Goal: Navigation & Orientation: Understand site structure

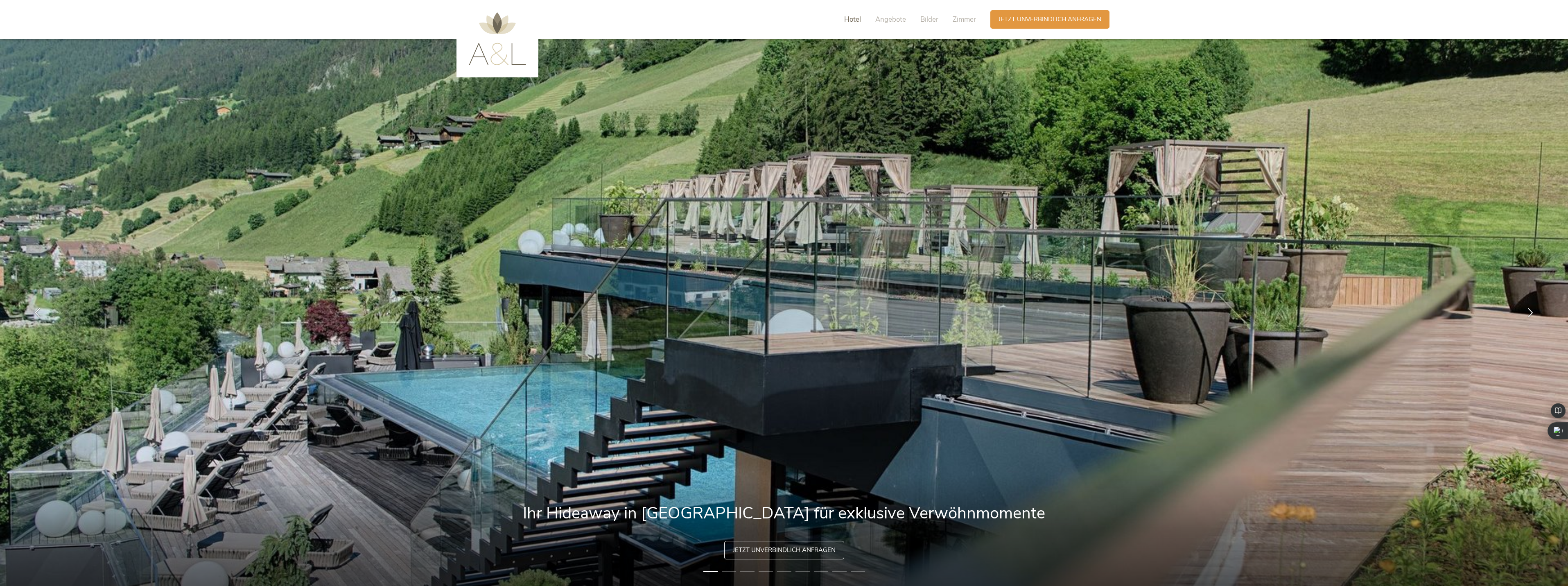
click at [850, 19] on span "Hotel" at bounding box center [853, 19] width 17 height 9
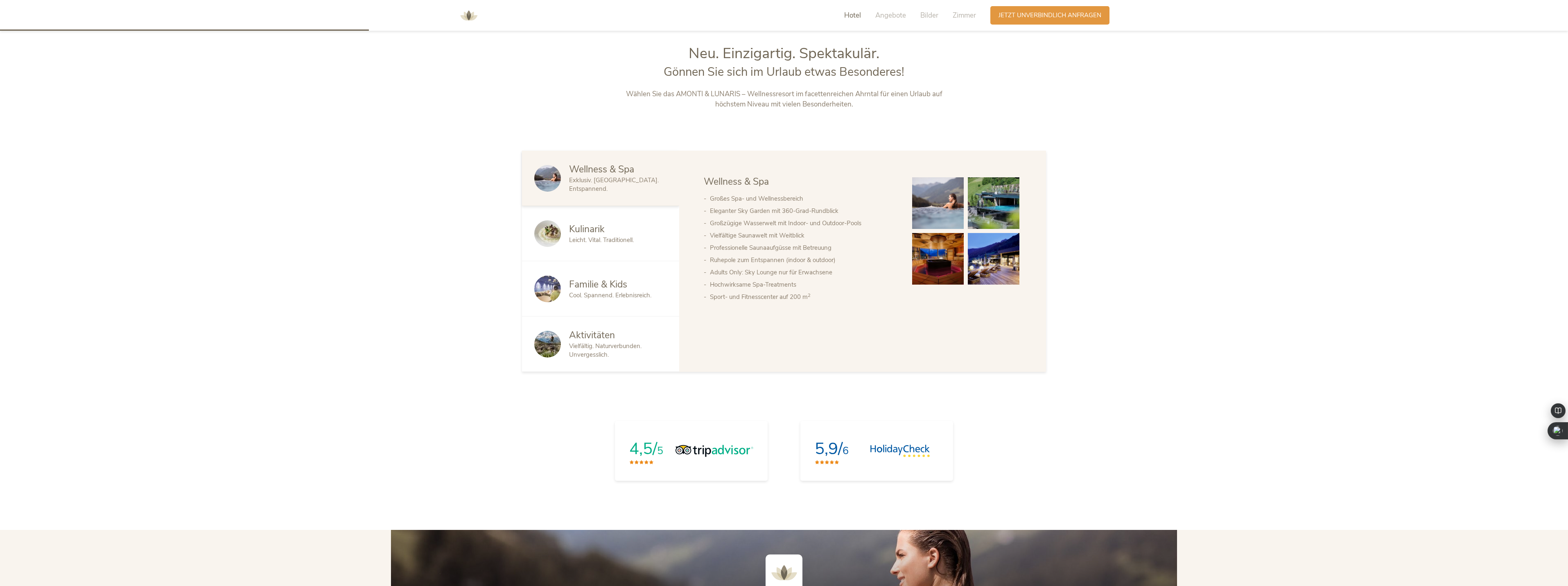
scroll to position [615, 0]
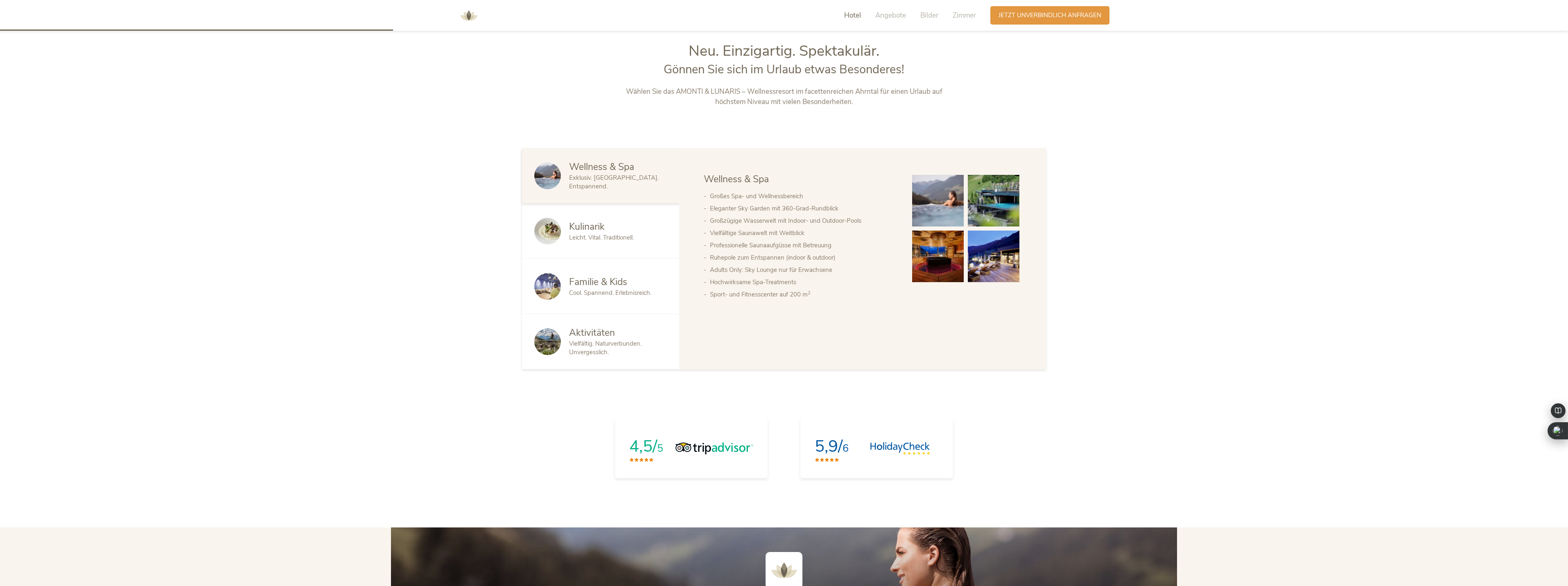
click at [587, 225] on span "Kulinarik" at bounding box center [587, 227] width 36 height 13
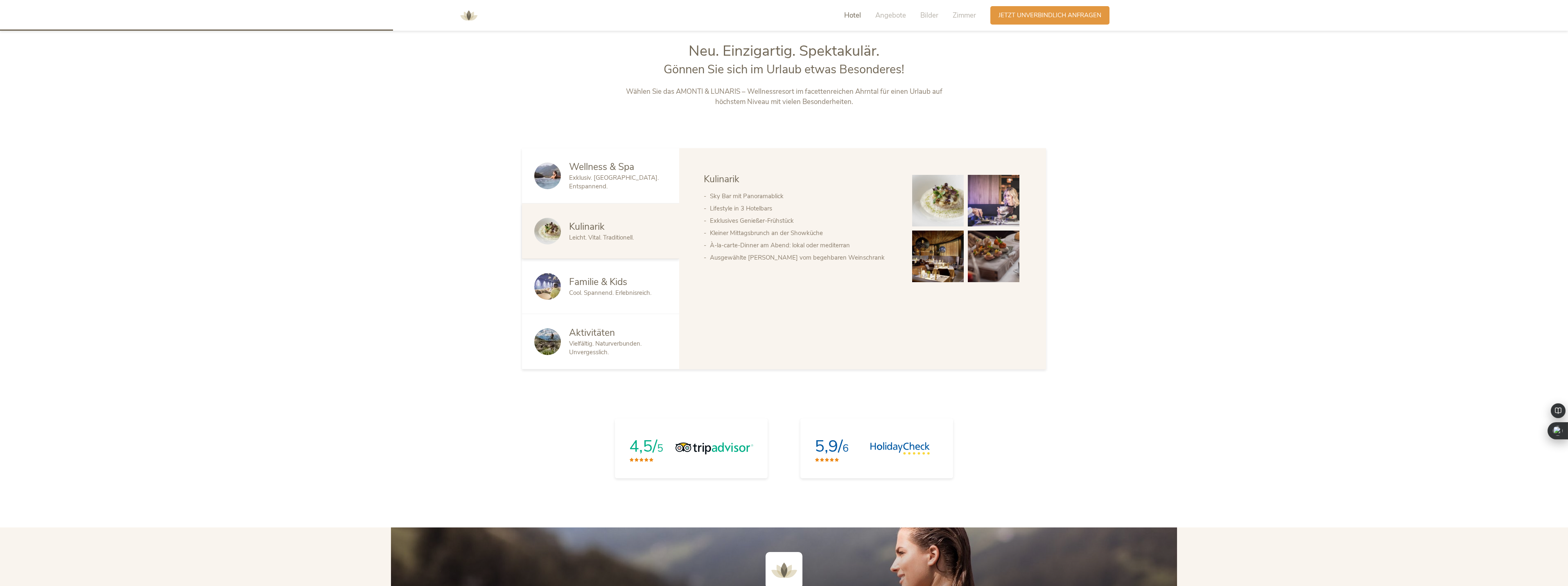
click at [602, 286] on span "Familie & Kids" at bounding box center [598, 282] width 58 height 13
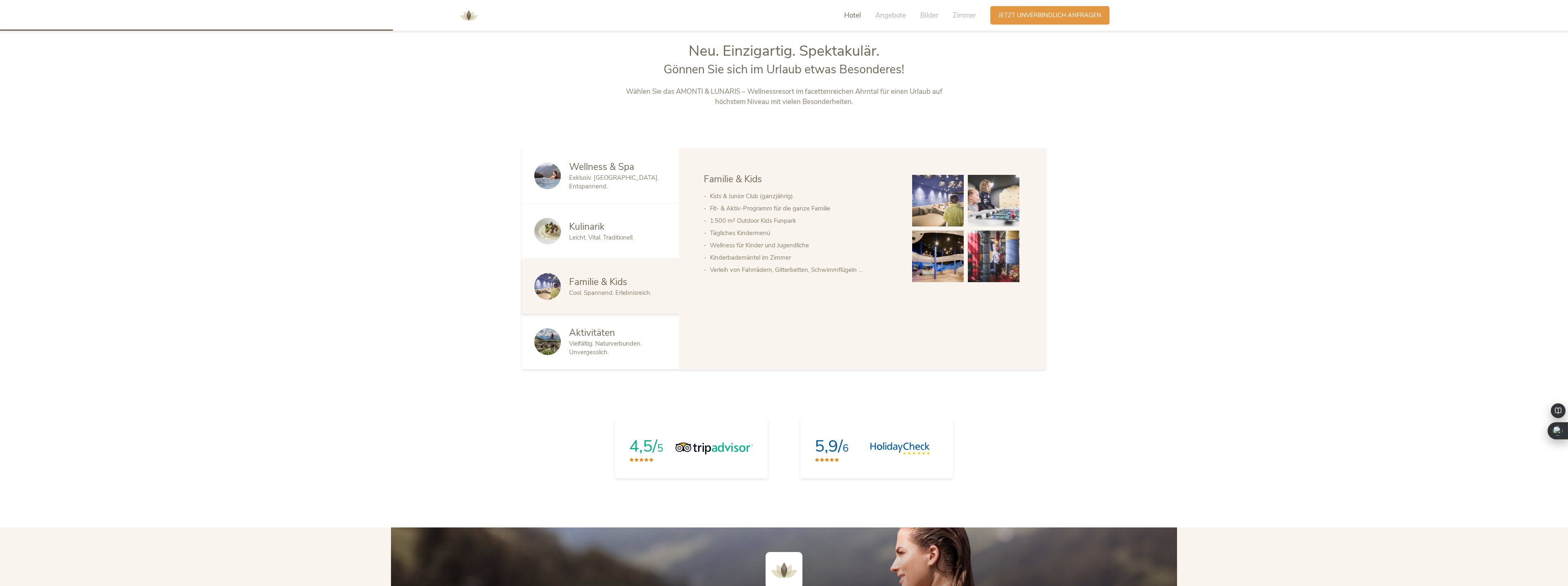
click at [601, 334] on span "Aktivitäten" at bounding box center [592, 333] width 46 height 13
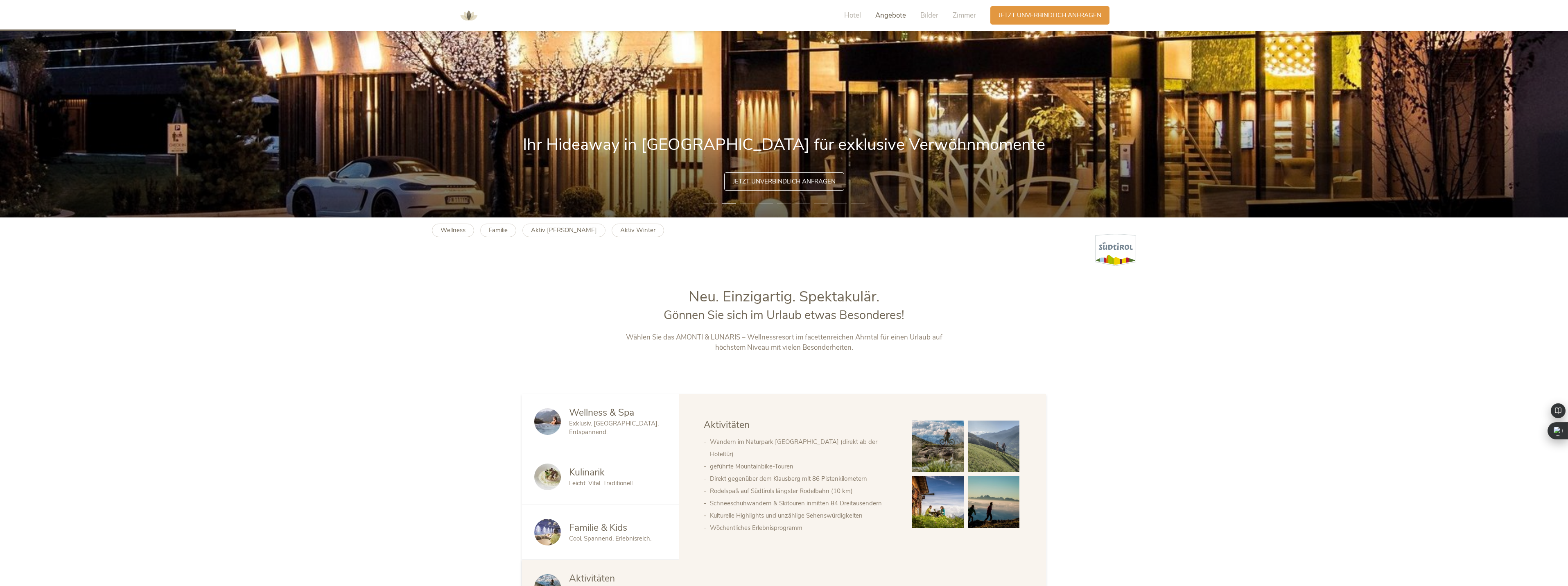
click at [895, 15] on span "Angebote" at bounding box center [891, 15] width 30 height 9
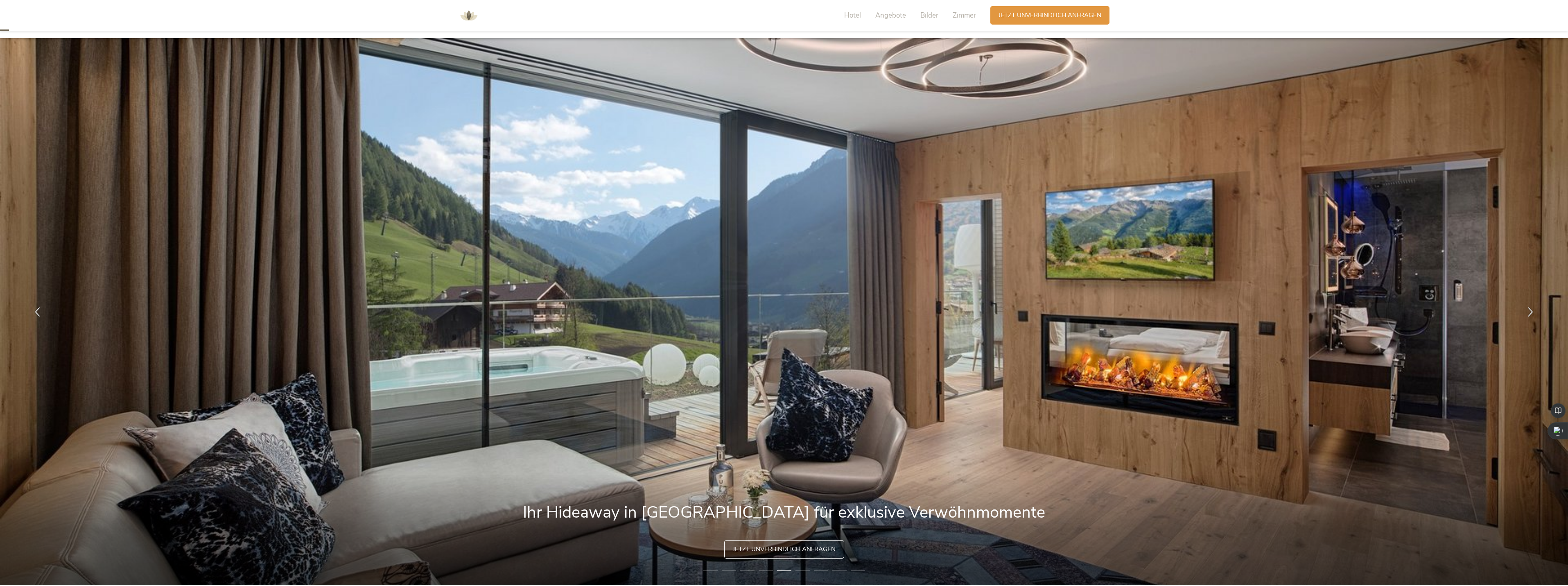
scroll to position [0, 0]
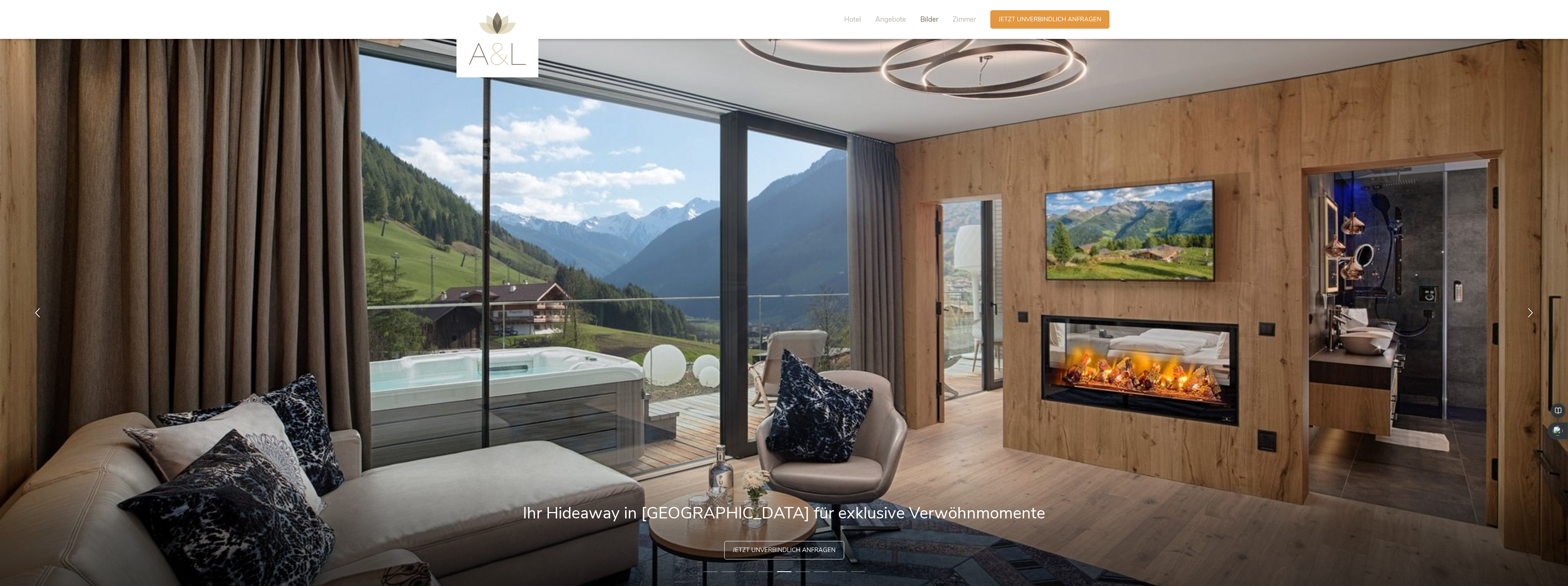
click at [928, 18] on span "Bilder" at bounding box center [929, 19] width 18 height 9
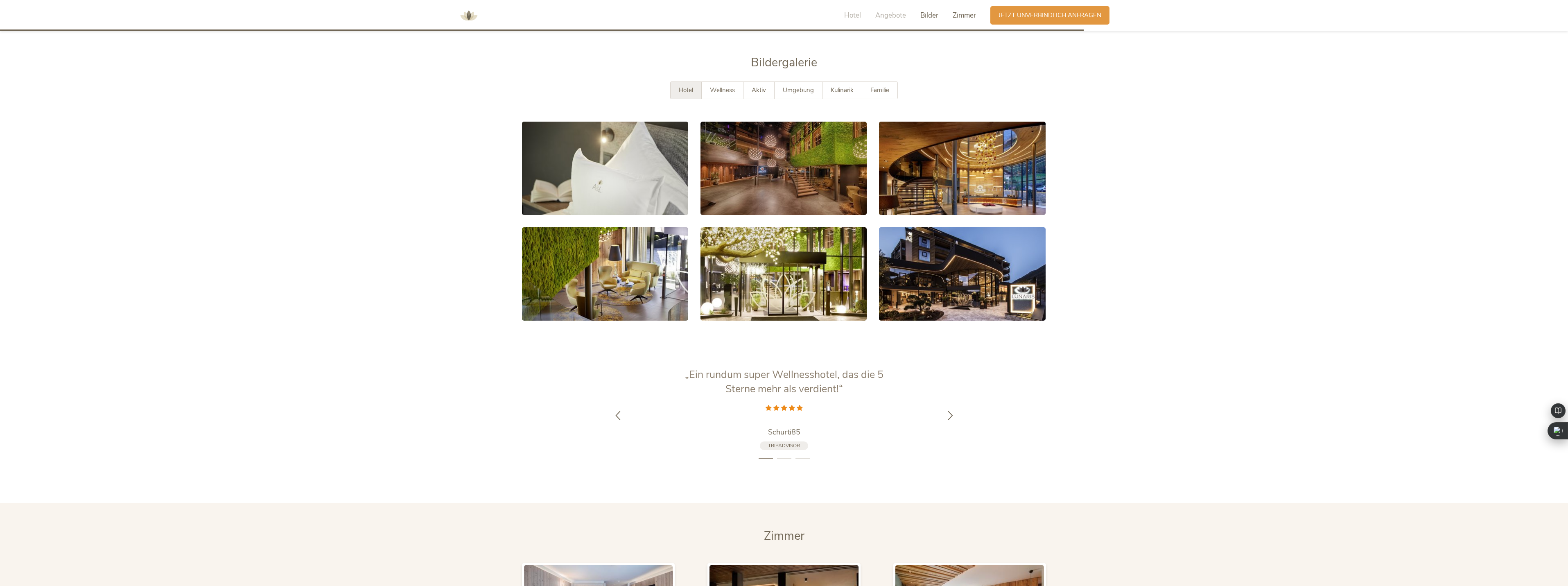
scroll to position [1695, 0]
click at [732, 86] on span "Wellness" at bounding box center [722, 90] width 25 height 8
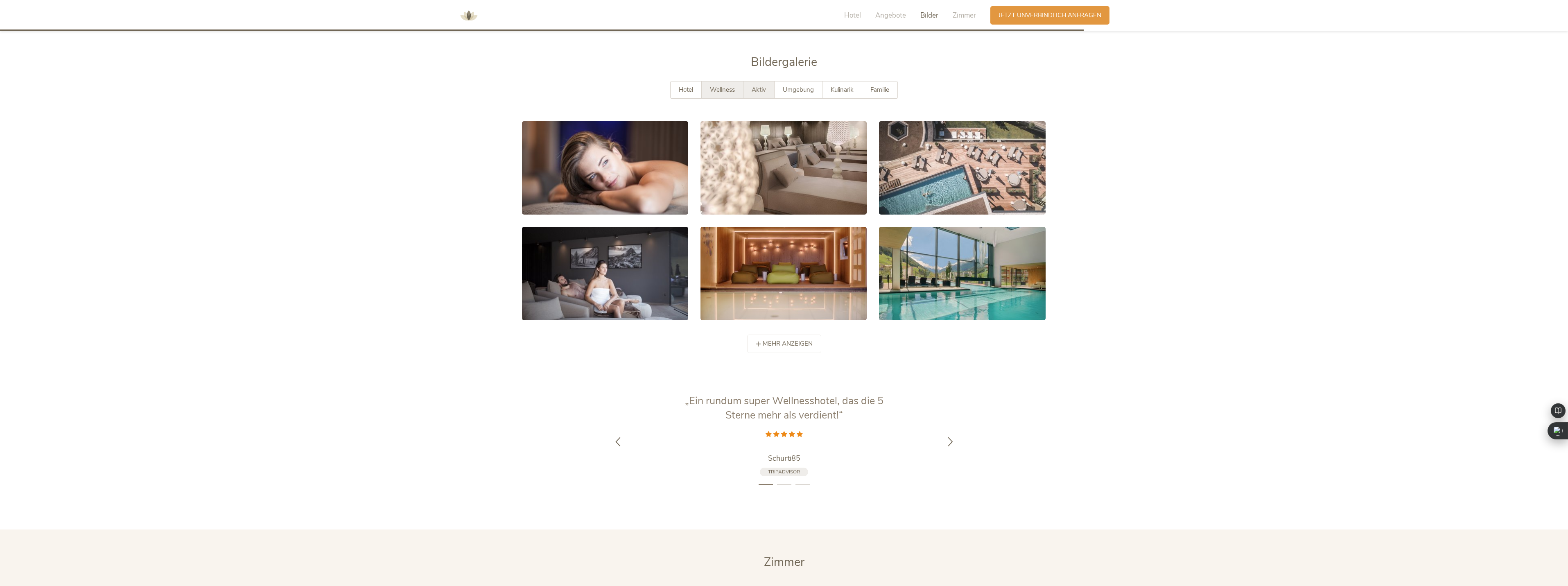
click at [760, 86] on span "Aktiv" at bounding box center [759, 90] width 15 height 8
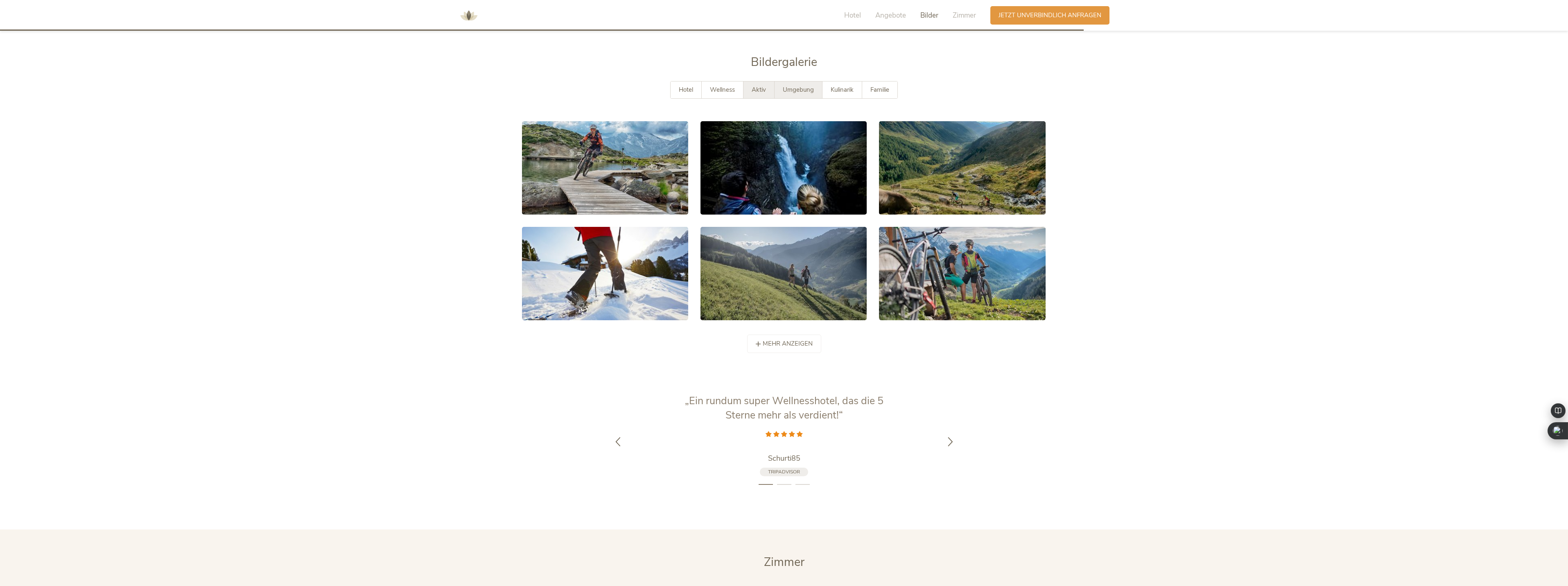
click at [807, 86] on span "Umgebung" at bounding box center [798, 90] width 31 height 8
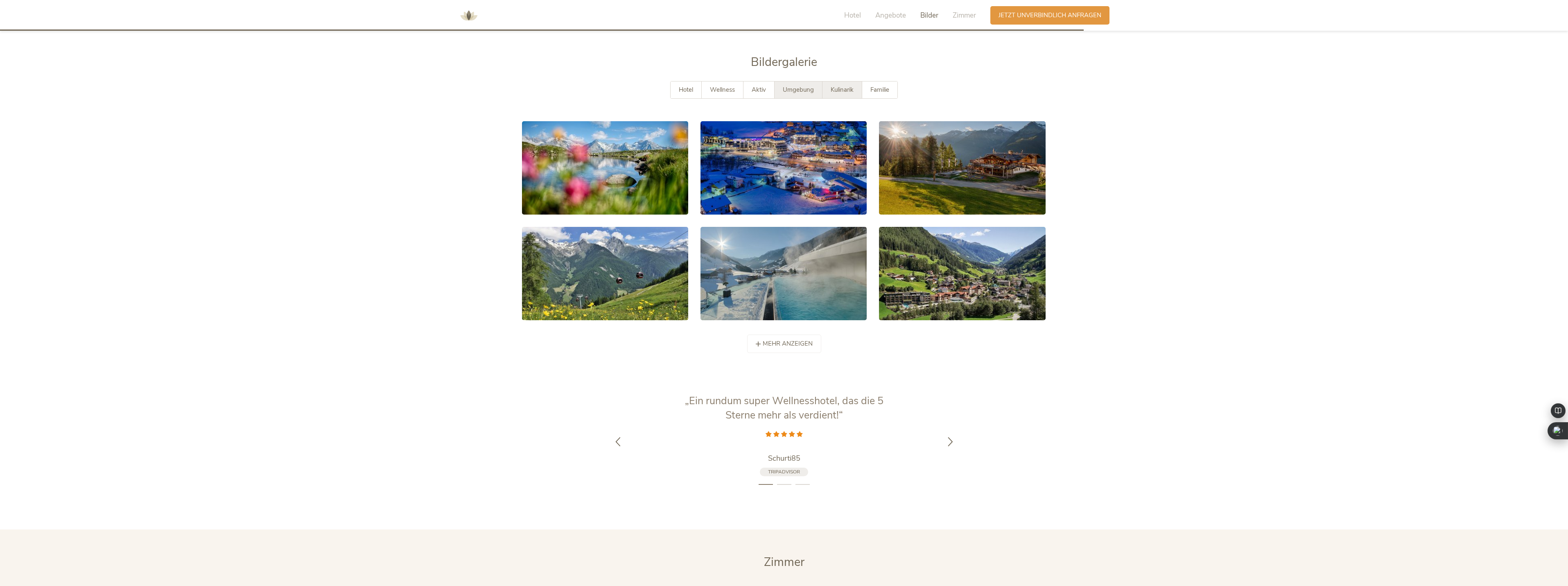
click at [836, 86] on span "Kulinarik" at bounding box center [842, 90] width 23 height 8
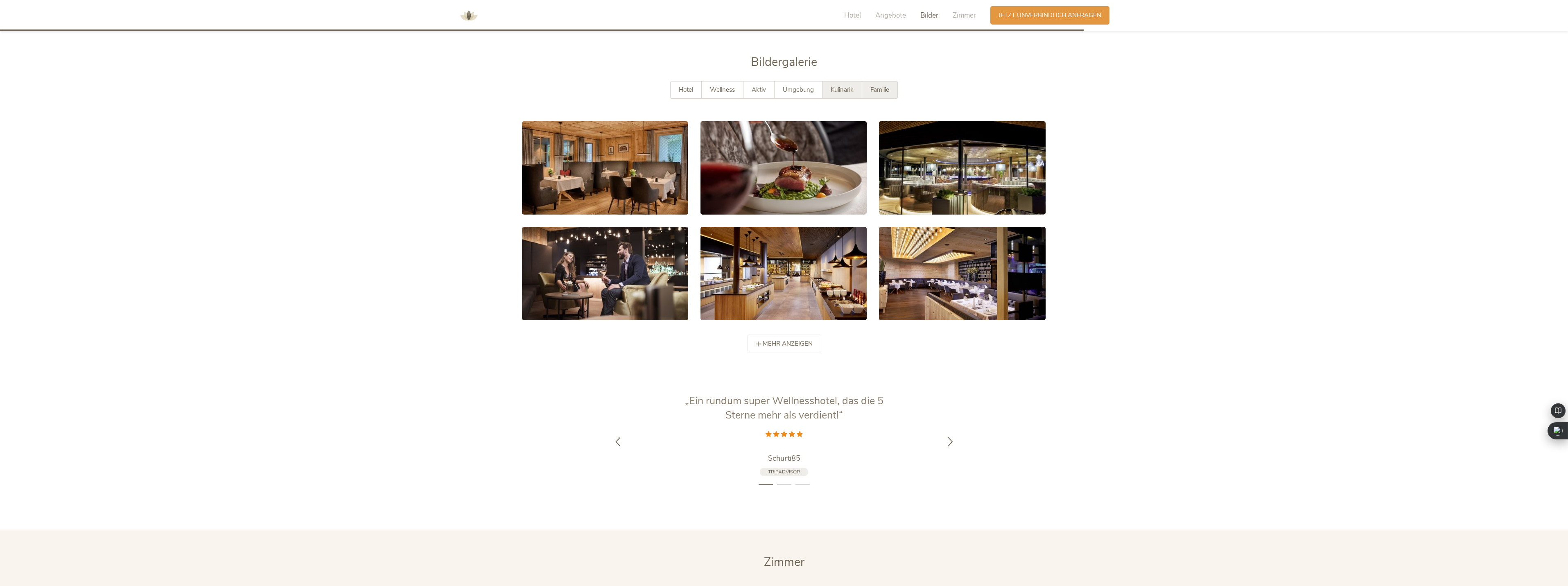
click at [880, 86] on span "Familie" at bounding box center [880, 90] width 19 height 8
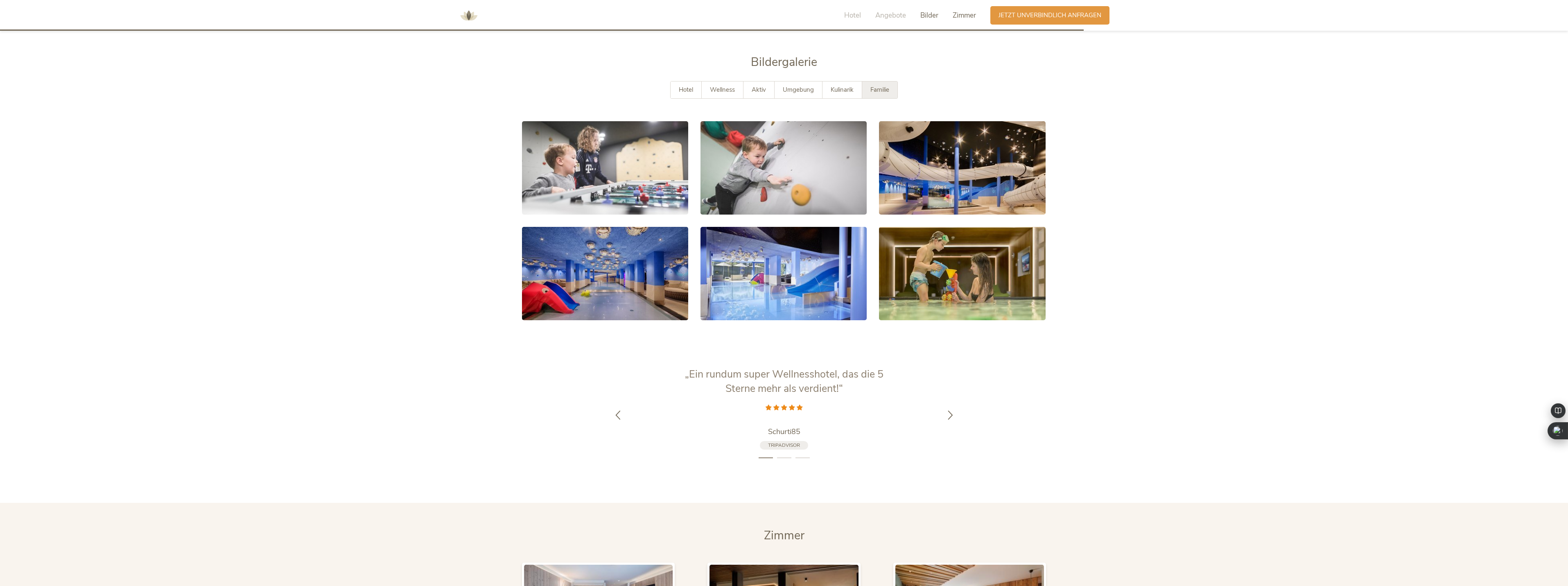
click at [970, 17] on span "Zimmer" at bounding box center [964, 15] width 23 height 9
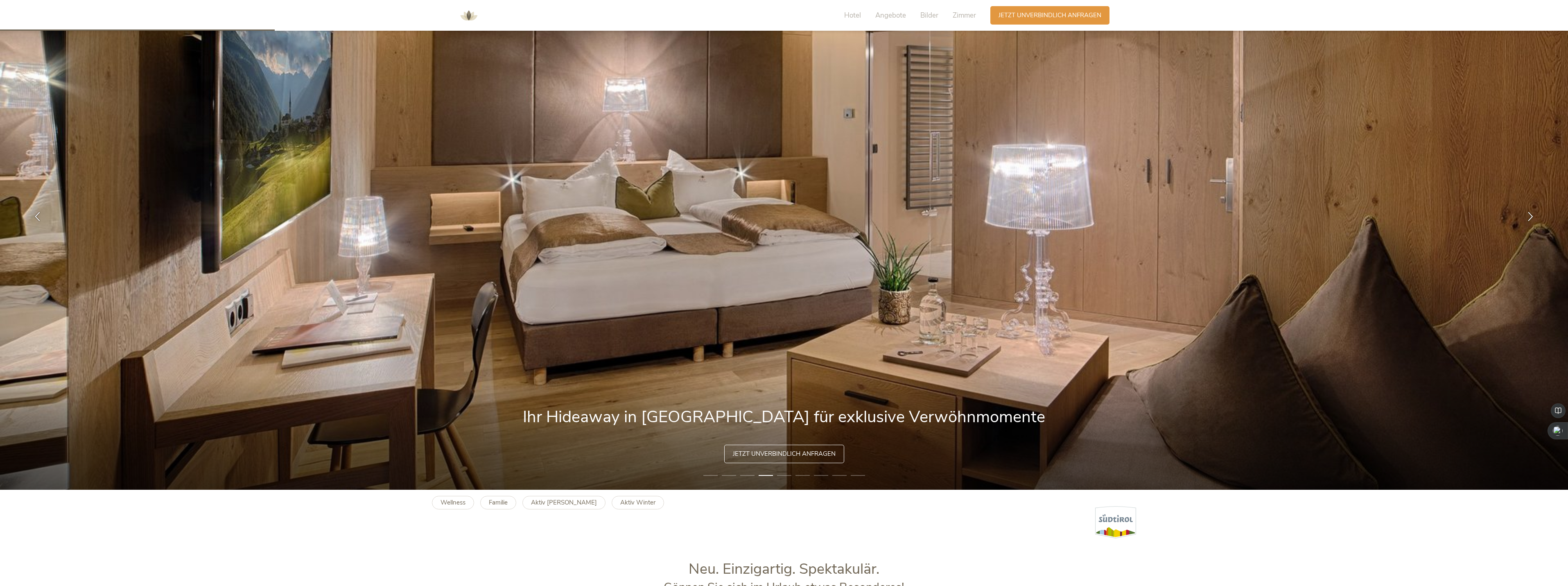
scroll to position [0, 0]
